Goal: Information Seeking & Learning: Learn about a topic

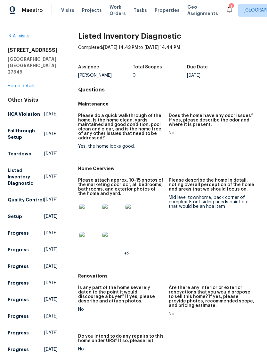
click at [85, 213] on img at bounding box center [89, 214] width 20 height 20
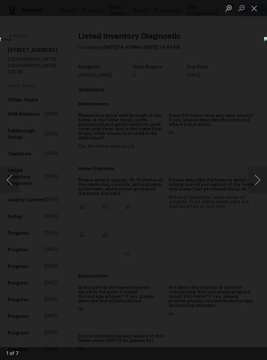
click at [258, 178] on button "Next image" at bounding box center [257, 180] width 19 height 26
click at [258, 180] on button "Next image" at bounding box center [257, 180] width 19 height 26
click at [260, 180] on button "Next image" at bounding box center [257, 180] width 19 height 26
click at [259, 182] on button "Next image" at bounding box center [257, 180] width 19 height 26
click at [261, 180] on button "Next image" at bounding box center [257, 180] width 19 height 26
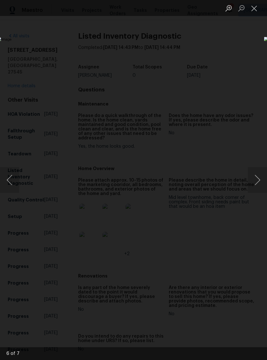
click at [261, 180] on button "Next image" at bounding box center [257, 180] width 19 height 26
click at [255, 8] on button "Close lightbox" at bounding box center [254, 8] width 13 height 11
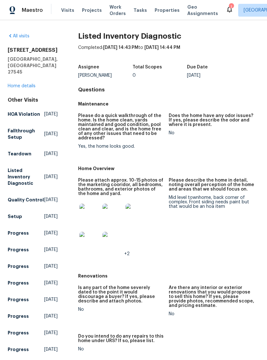
click at [15, 88] on link "Home details" at bounding box center [22, 86] width 28 height 4
